Goal: Check status: Verify the current state of an ongoing process or item

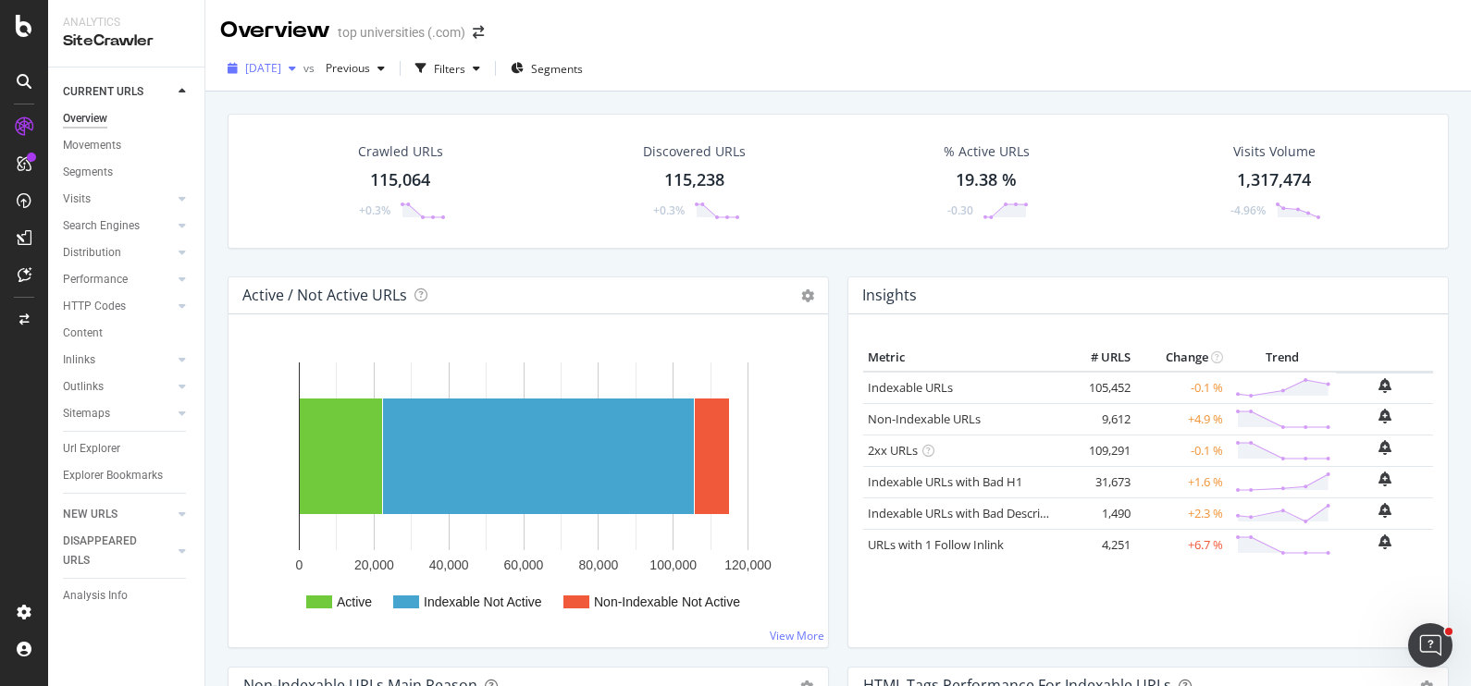
click at [303, 63] on div "button" at bounding box center [292, 68] width 22 height 11
